Goal: Information Seeking & Learning: Learn about a topic

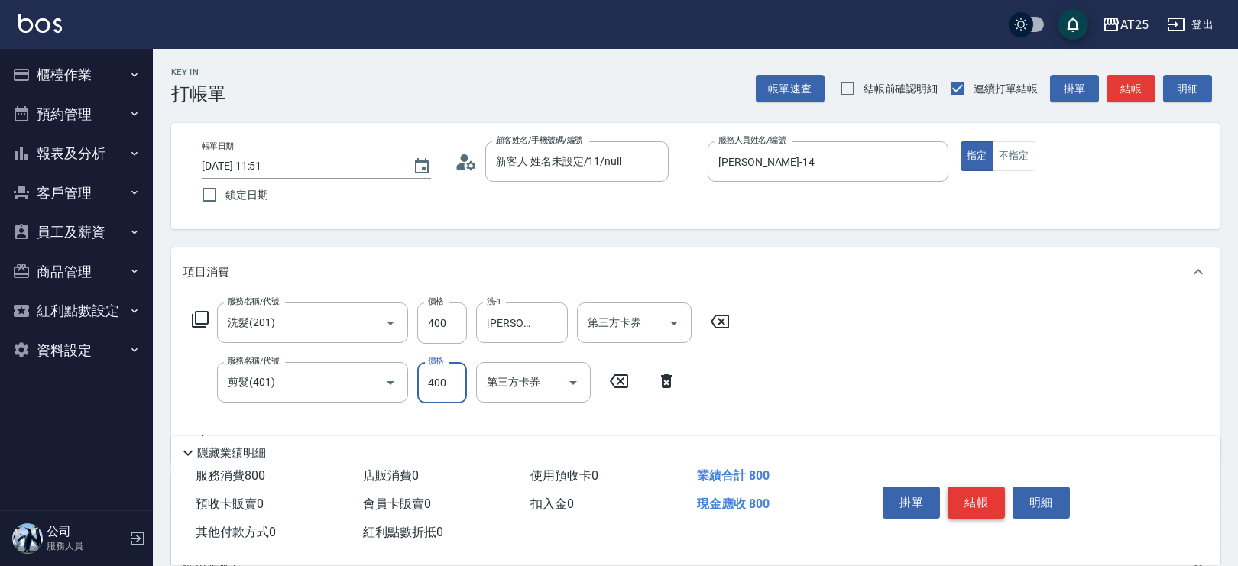
type input "400"
click at [984, 495] on button "結帳" at bounding box center [975, 503] width 57 height 32
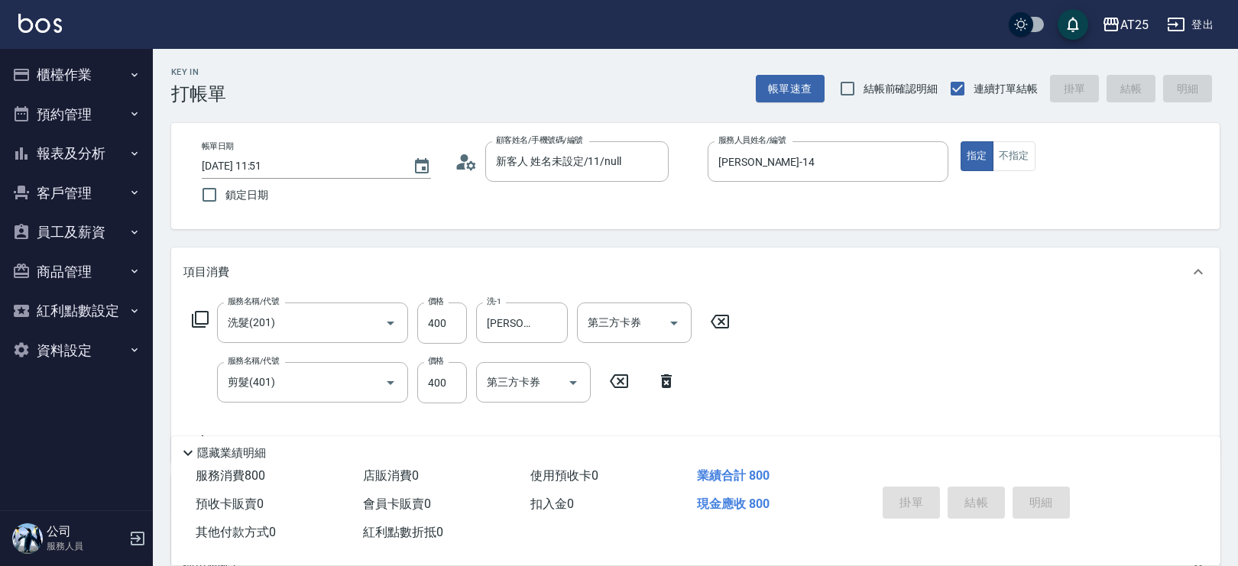
type input "[DATE] 13:25"
type input "0"
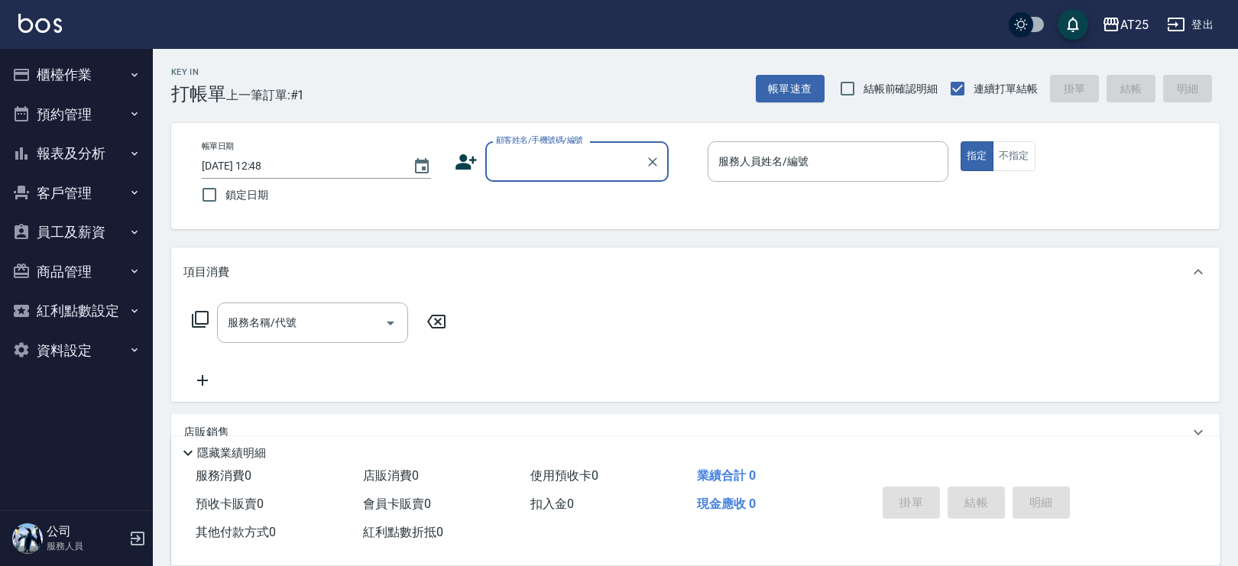
click at [96, 157] on button "報表及分析" at bounding box center [76, 154] width 141 height 40
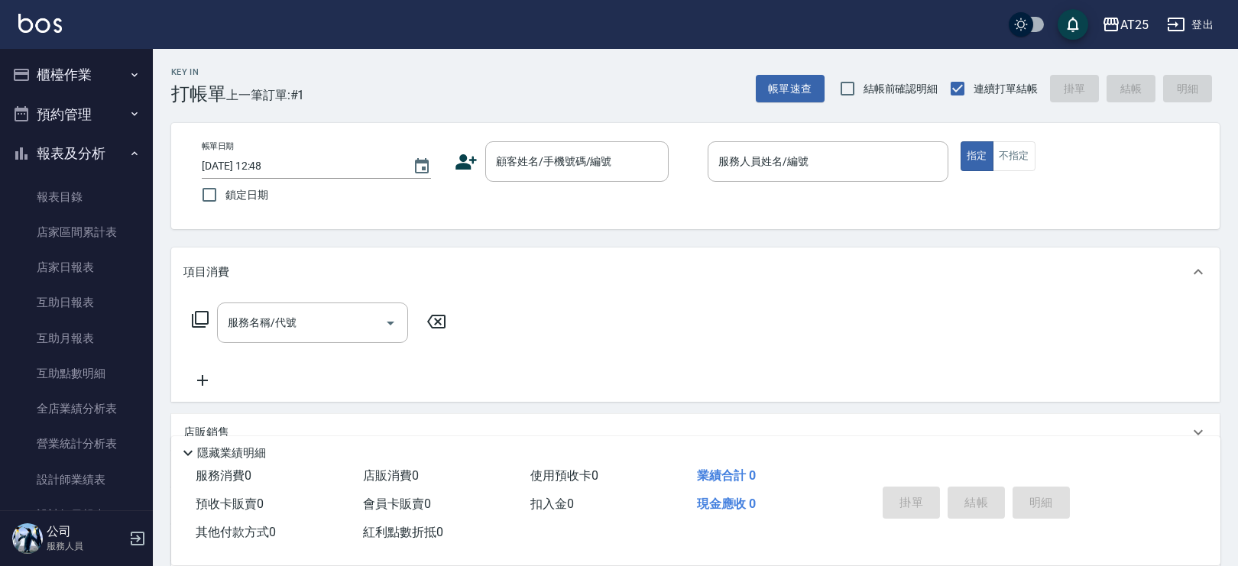
scroll to position [176, 0]
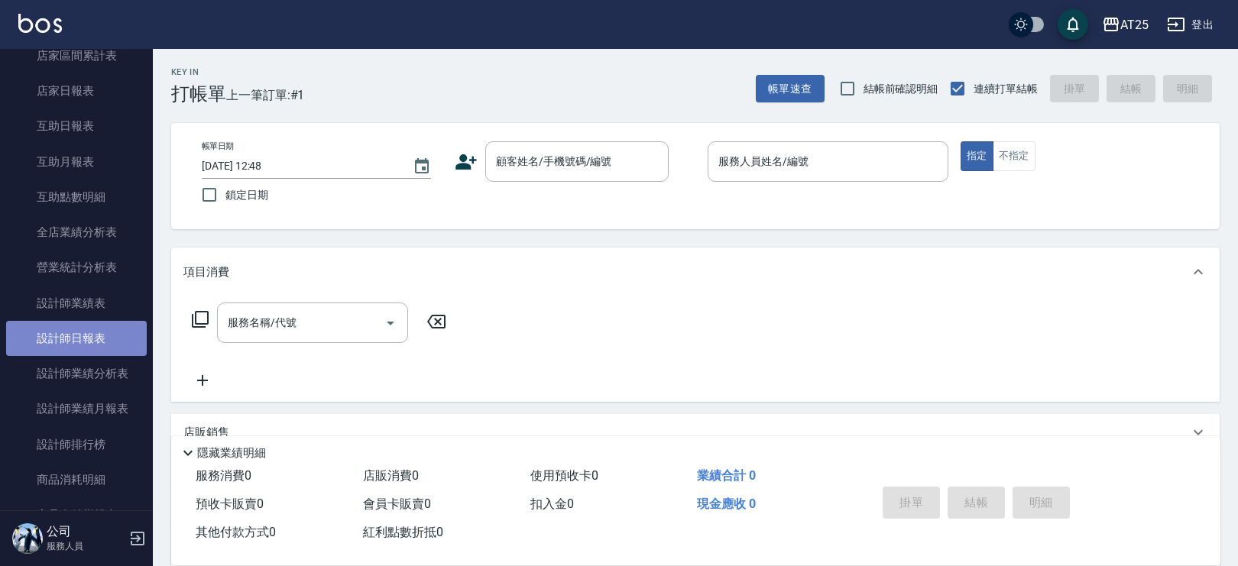
click at [115, 334] on link "設計師日報表" at bounding box center [76, 338] width 141 height 35
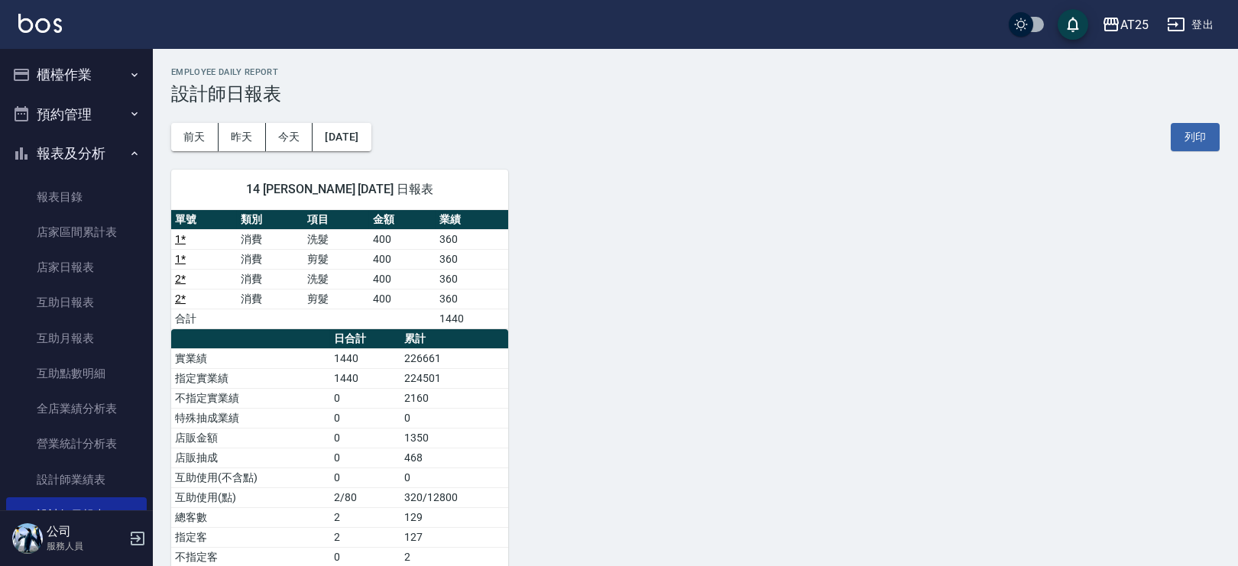
click at [118, 62] on button "櫃檯作業" at bounding box center [76, 75] width 141 height 40
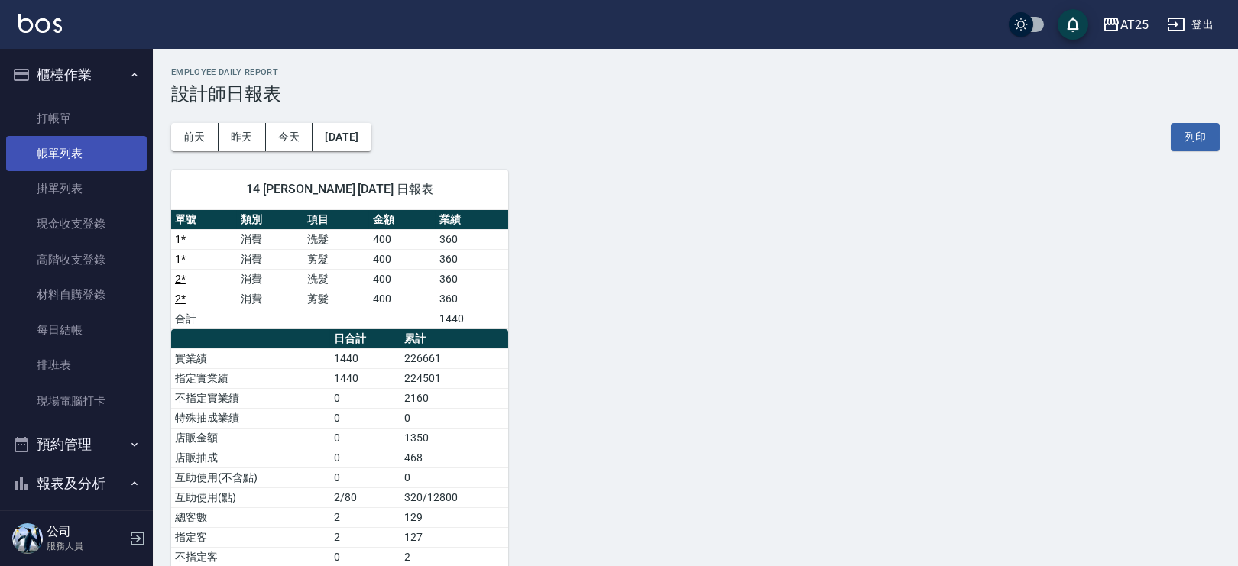
click at [80, 141] on link "帳單列表" at bounding box center [76, 153] width 141 height 35
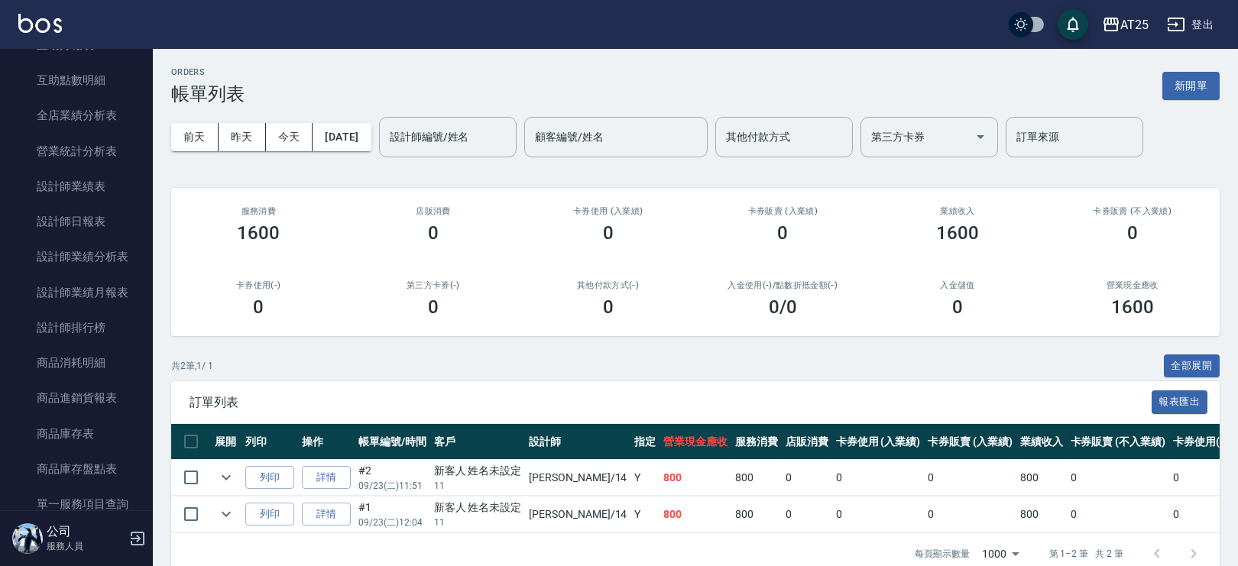
scroll to position [741, 0]
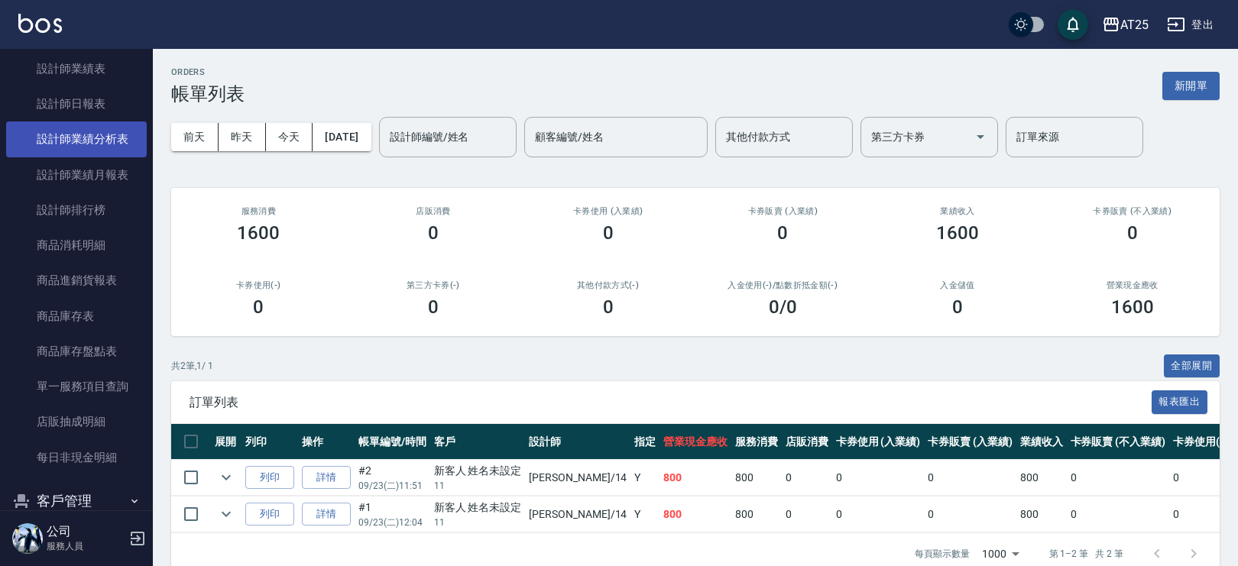
click at [108, 134] on link "設計師業績分析表" at bounding box center [76, 138] width 141 height 35
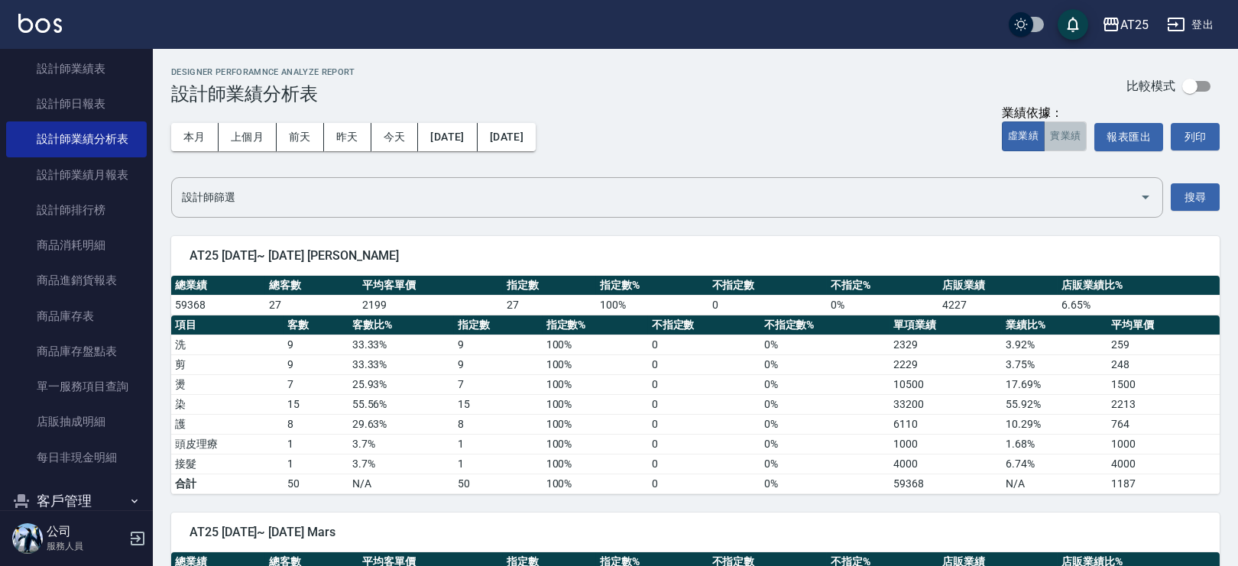
click at [1080, 138] on button "實業績" at bounding box center [1065, 136] width 43 height 30
